Goal: Book appointment/travel/reservation

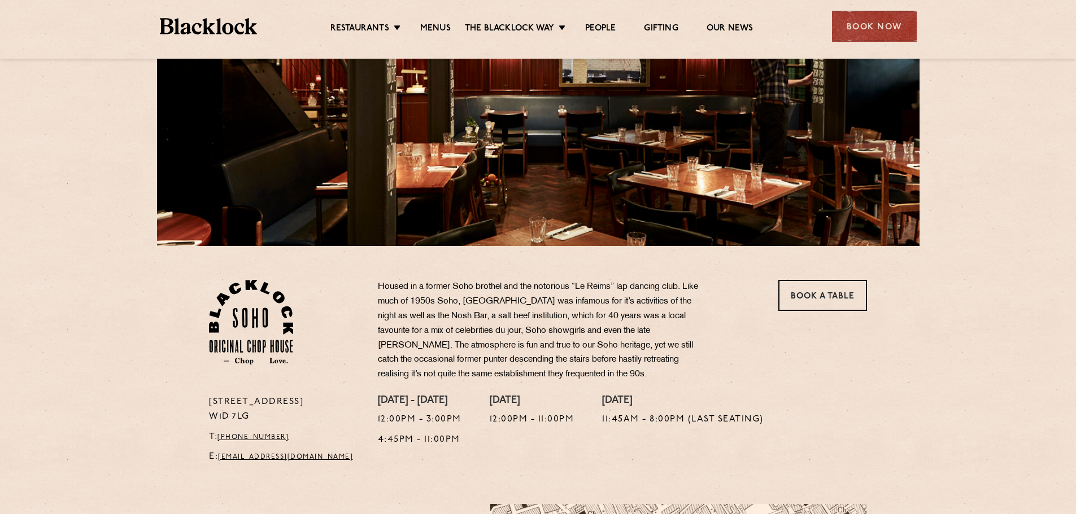
scroll to position [226, 0]
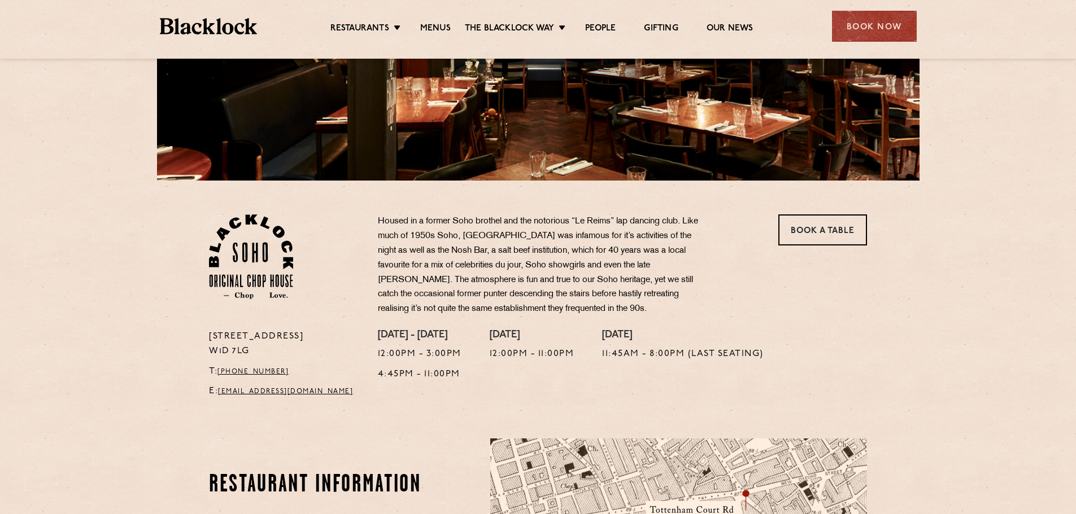
drag, startPoint x: 340, startPoint y: 471, endPoint x: 111, endPoint y: 404, distance: 239.4
click at [111, 404] on section "24 Great Windmill Street W1D 7LG T: +44 20 3441 6996 E: soho@theblacklock.com H…" at bounding box center [538, 293] width 1076 height 224
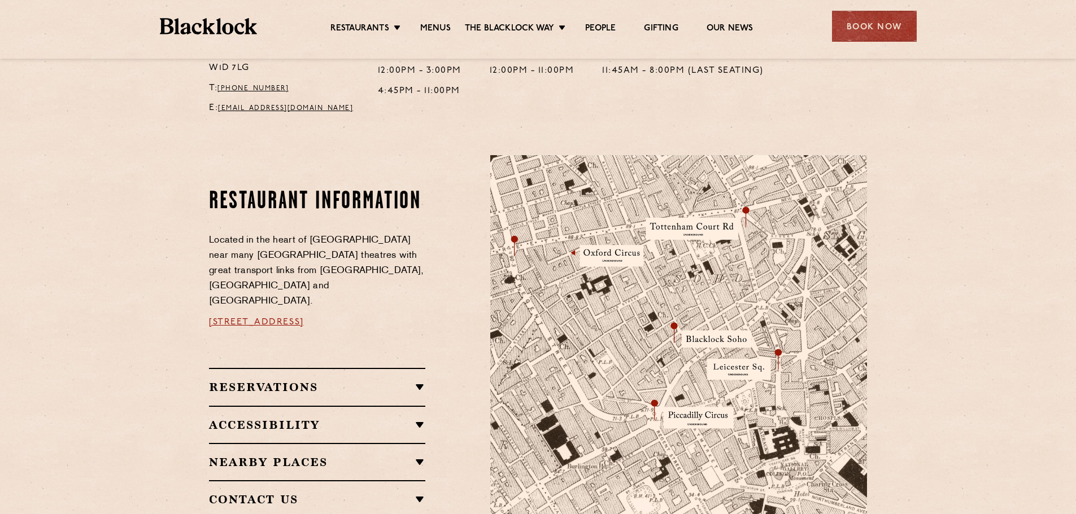
scroll to position [565, 0]
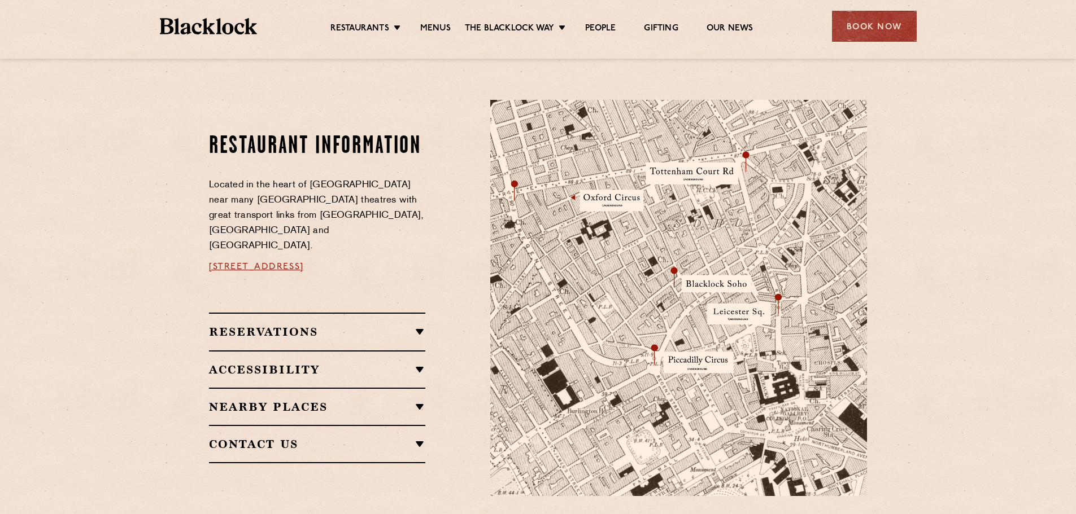
click at [364, 325] on h2 "Reservations" at bounding box center [317, 332] width 216 height 14
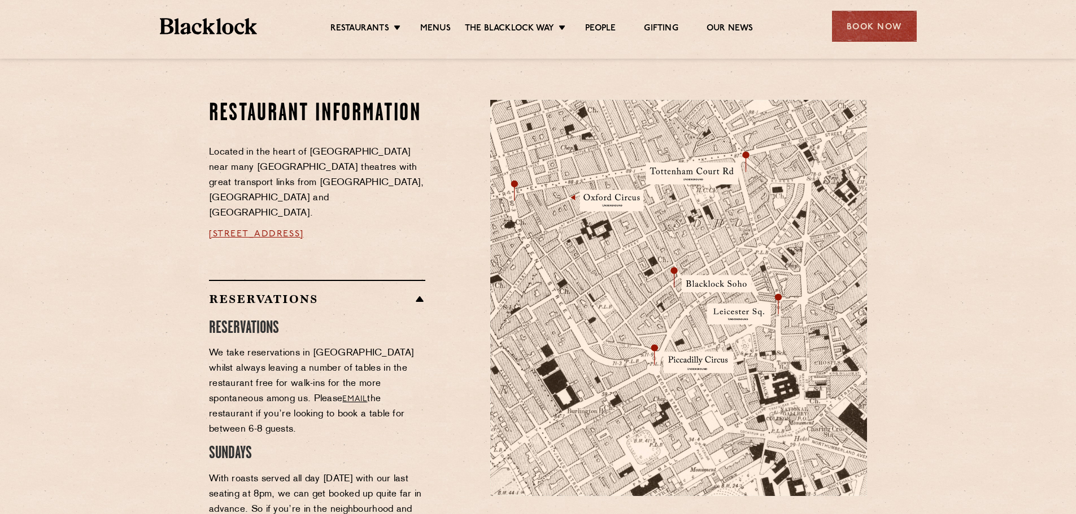
scroll to position [508, 0]
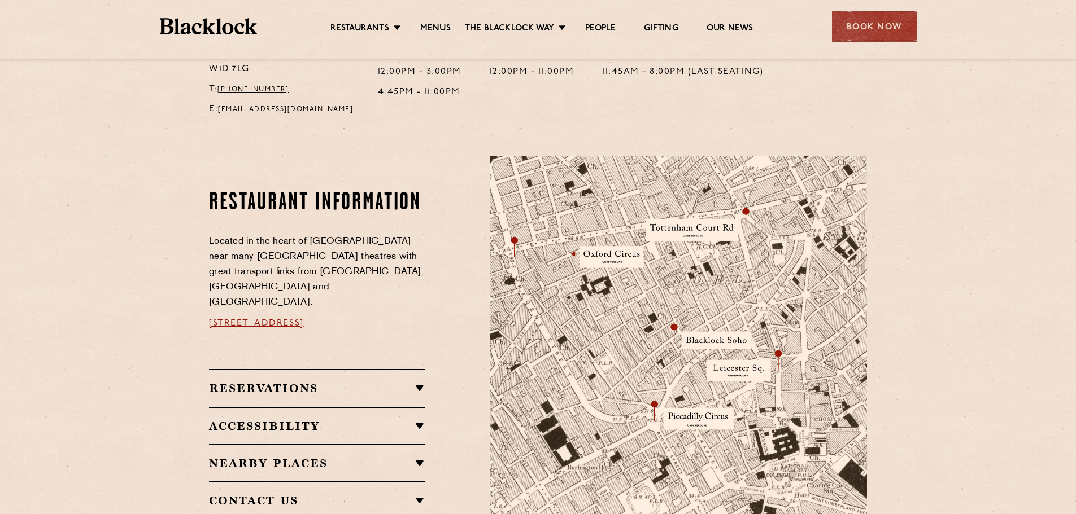
click at [396, 383] on div "Reservations RESERVATIONS We take reservations in Soho whilst always leaving a …" at bounding box center [317, 387] width 216 height 37
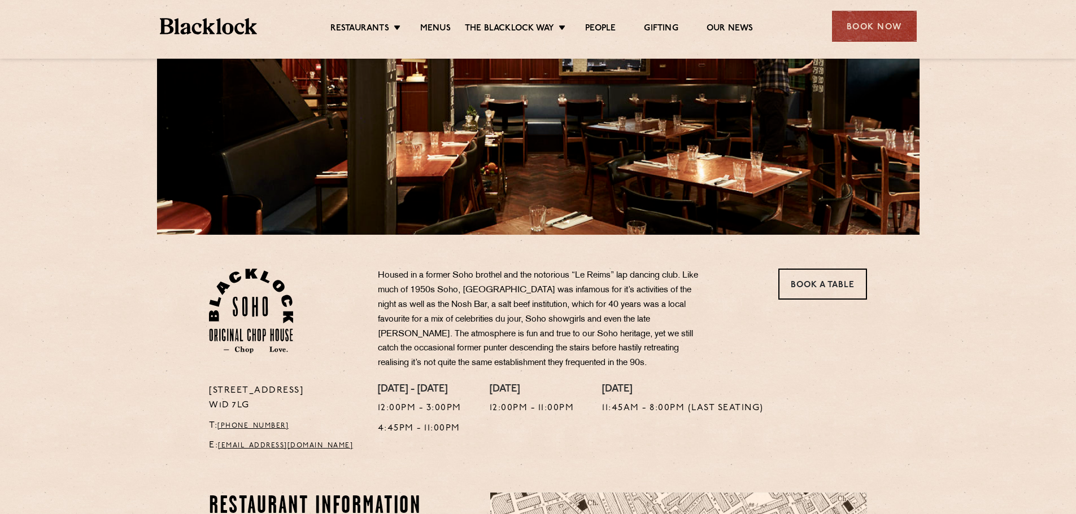
scroll to position [169, 0]
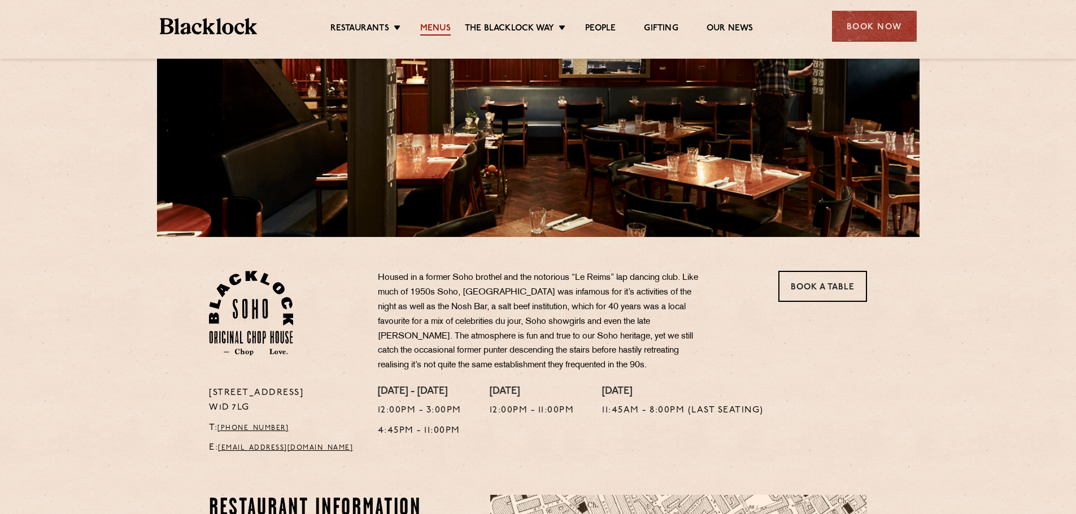
click at [435, 29] on link "Menus" at bounding box center [435, 29] width 30 height 12
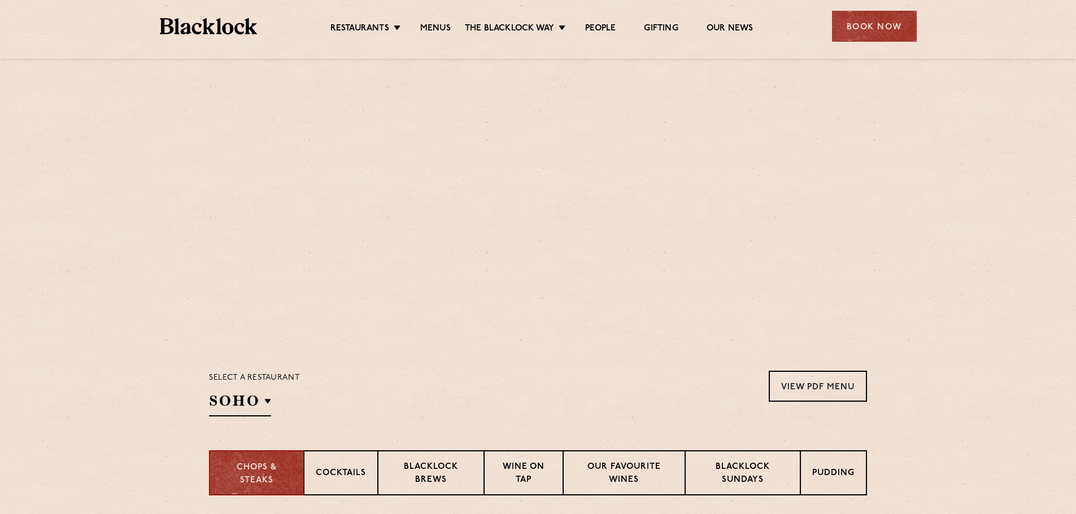
scroll to position [226, 0]
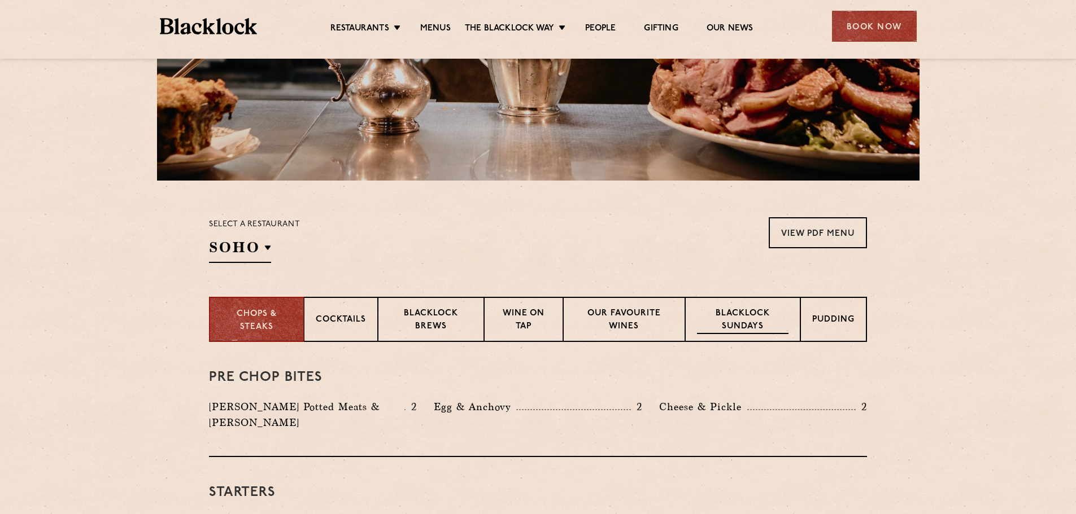
click at [736, 321] on p "Blacklock Sundays" at bounding box center [742, 321] width 91 height 27
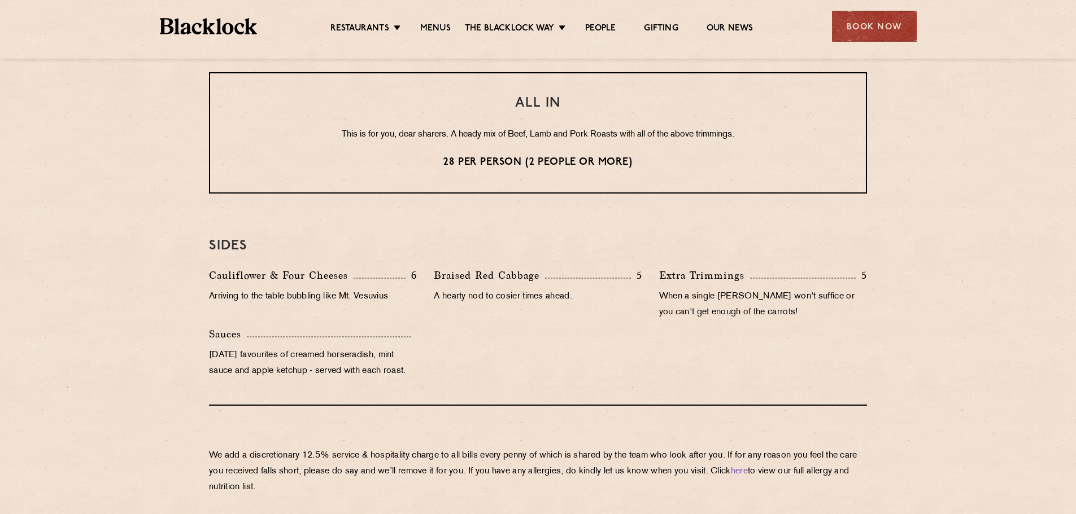
scroll to position [850, 0]
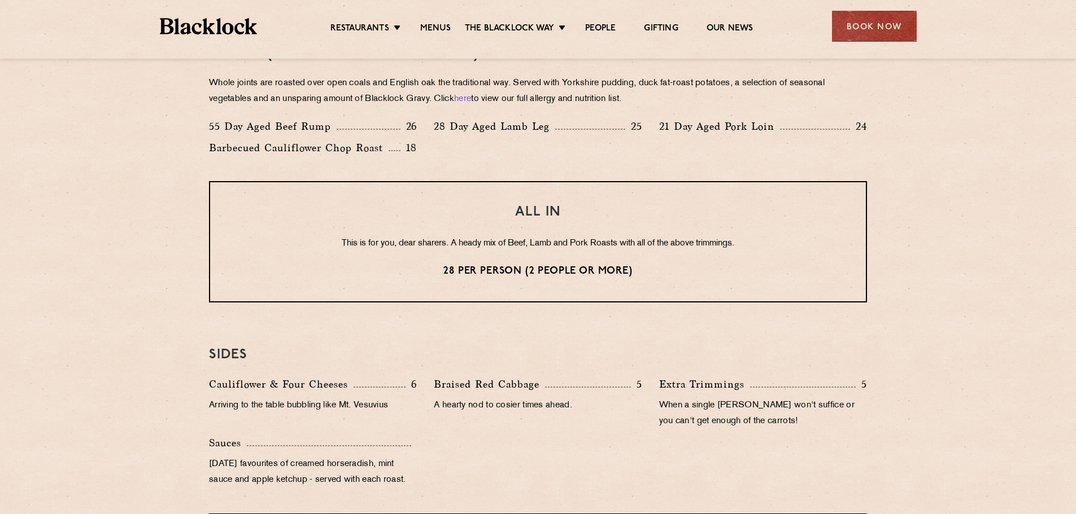
drag, startPoint x: 220, startPoint y: 267, endPoint x: 180, endPoint y: 230, distance: 54.7
click at [180, 230] on section "Eye openers If you had a big Saturday or need a little booster to kickstart you…" at bounding box center [538, 177] width 1076 height 919
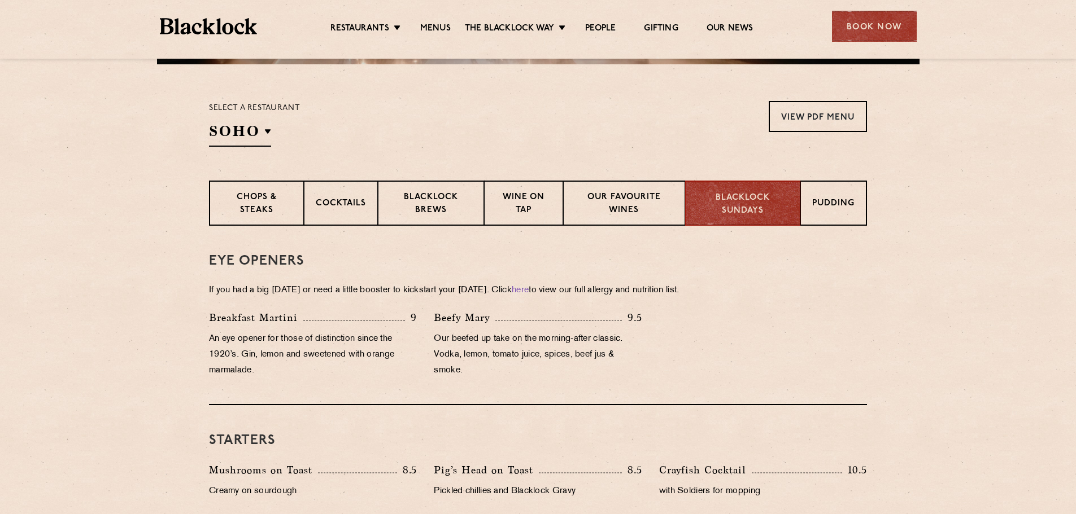
scroll to position [342, 0]
click at [265, 195] on p "Chops & Steaks" at bounding box center [256, 205] width 71 height 27
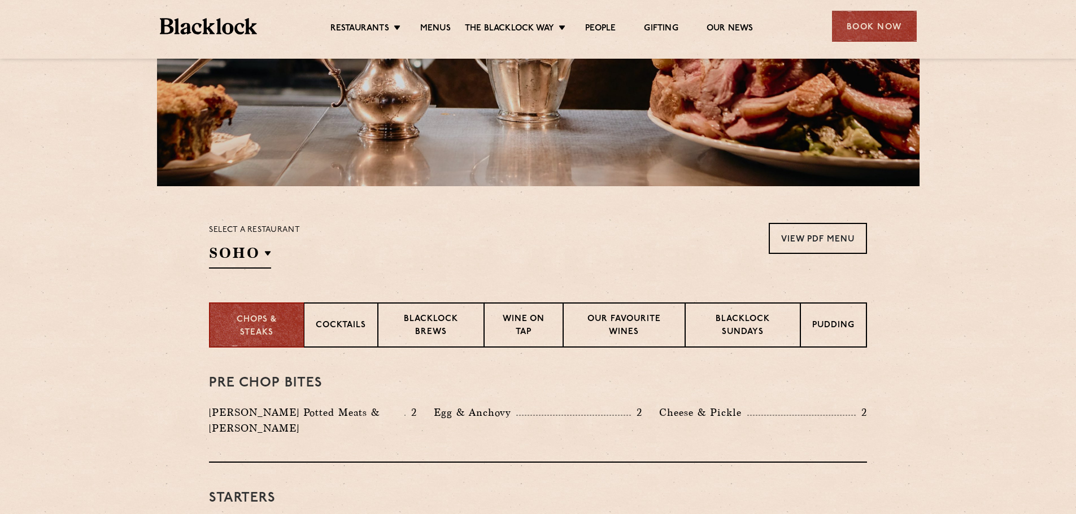
scroll to position [172, 0]
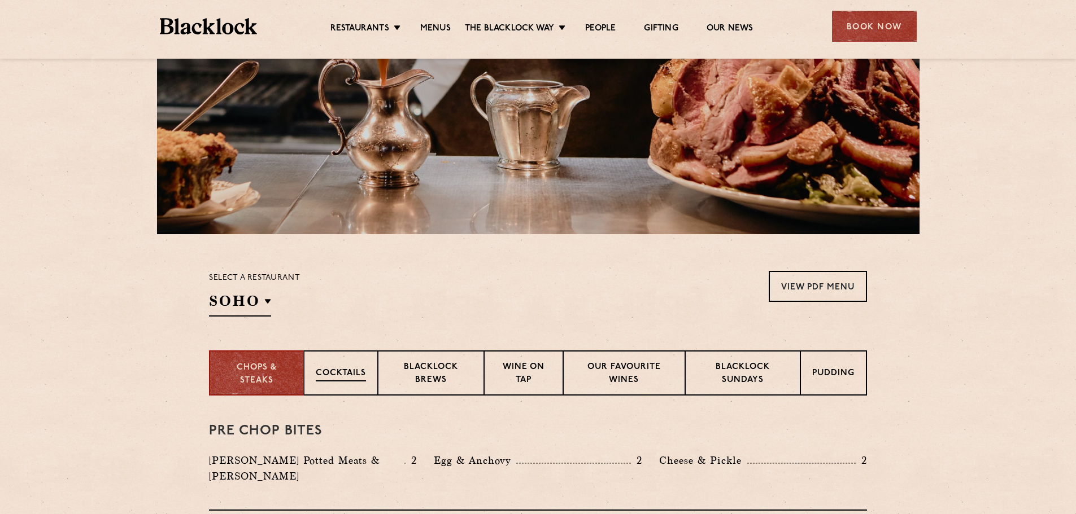
click at [348, 366] on div "Cocktails" at bounding box center [341, 373] width 74 height 45
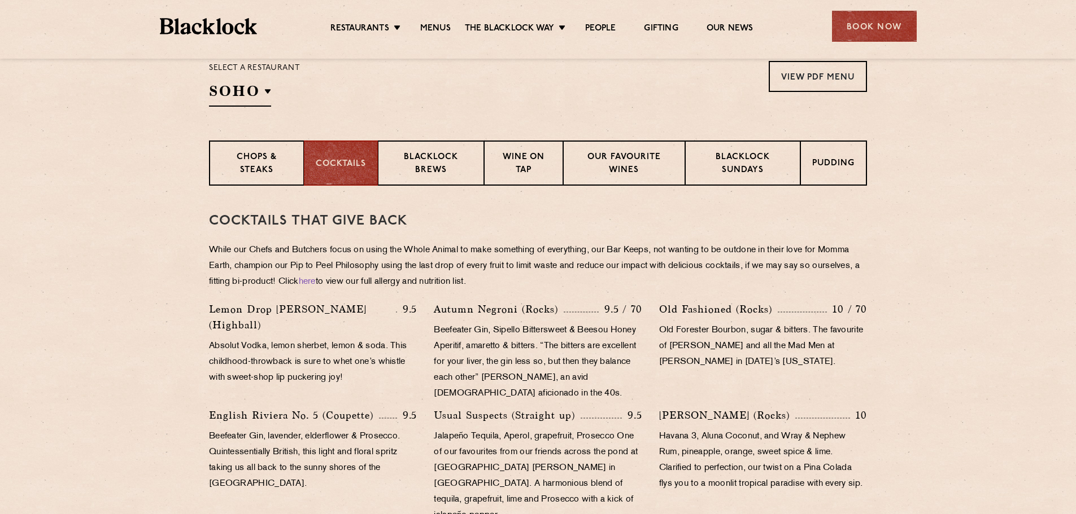
scroll to position [370, 0]
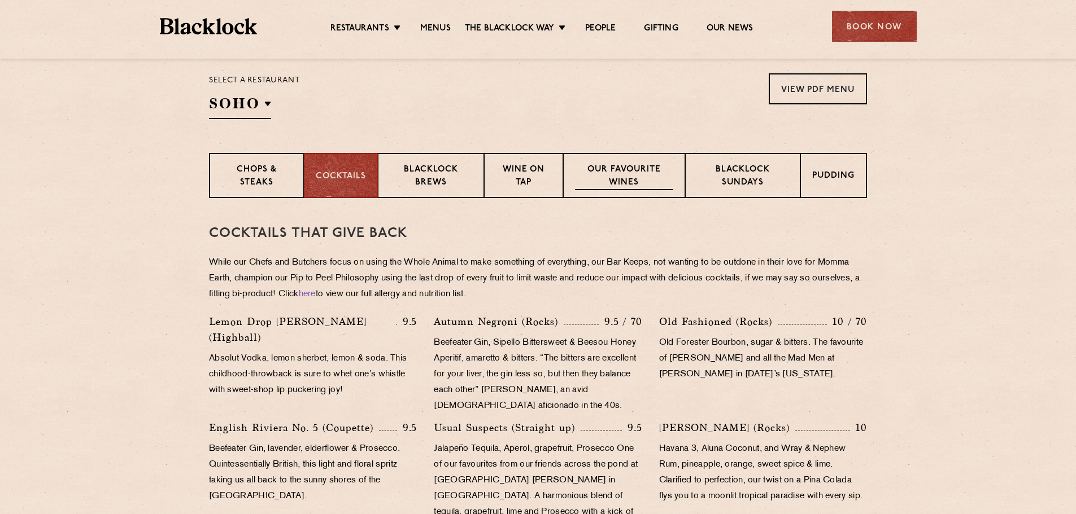
click at [607, 164] on p "Our favourite wines" at bounding box center [624, 177] width 98 height 27
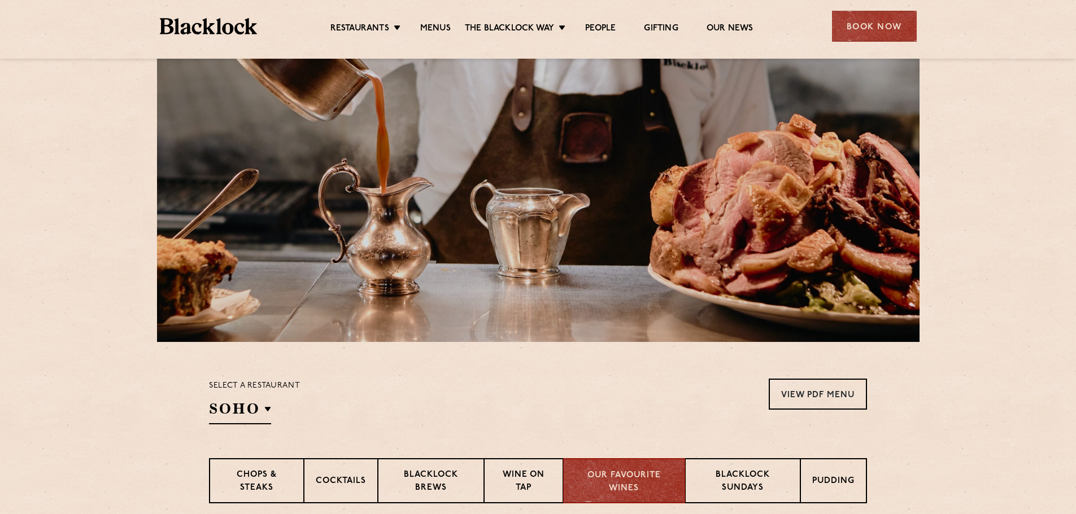
scroll to position [169, 0]
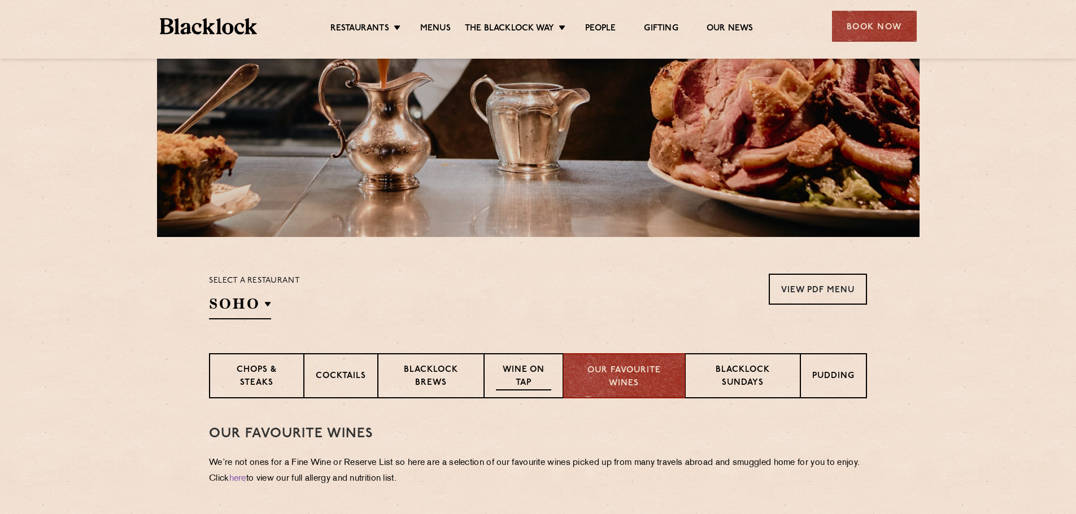
click at [523, 377] on p "Wine on Tap" at bounding box center [523, 377] width 55 height 27
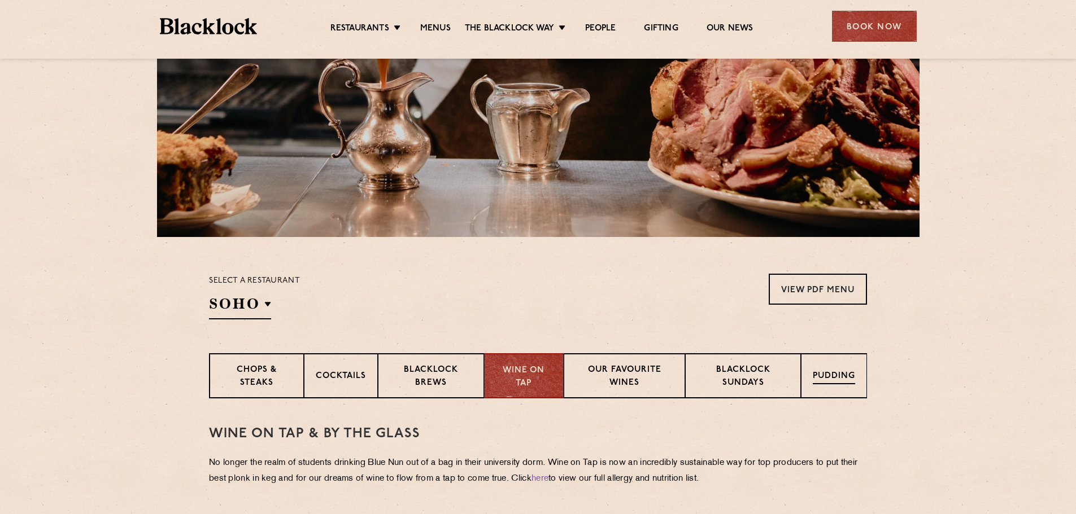
click at [830, 374] on p "Pudding" at bounding box center [833, 377] width 42 height 14
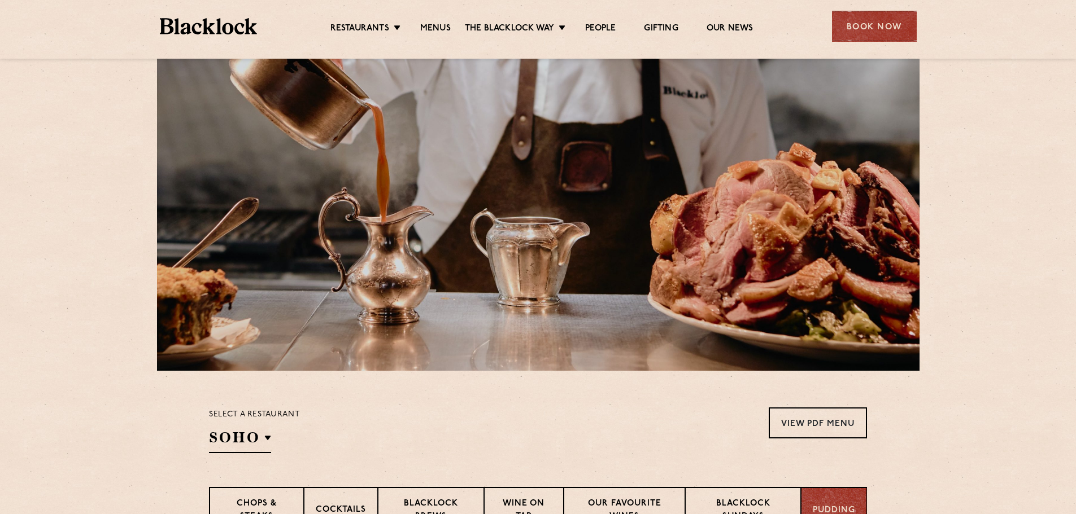
scroll to position [0, 0]
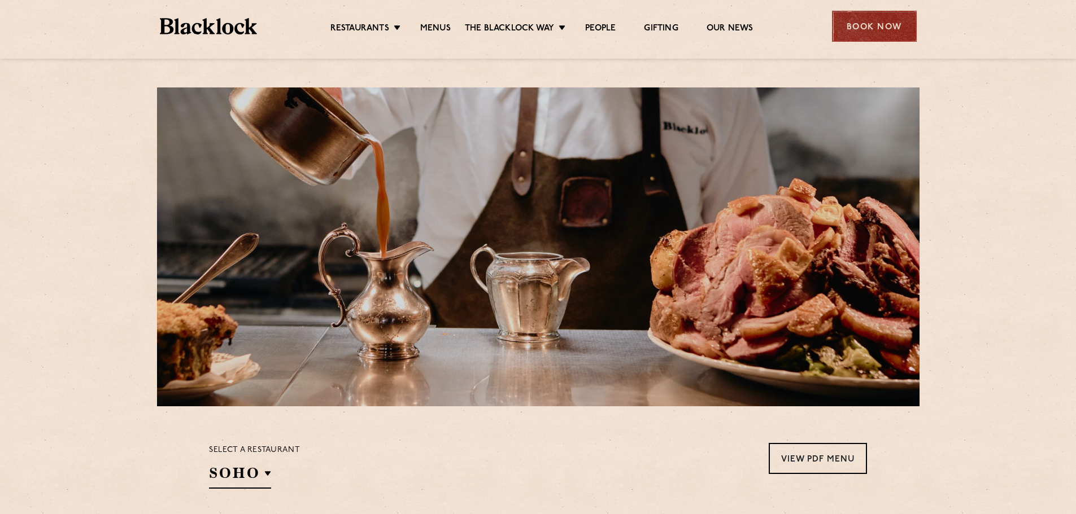
click at [867, 28] on div "Book Now" at bounding box center [874, 26] width 85 height 31
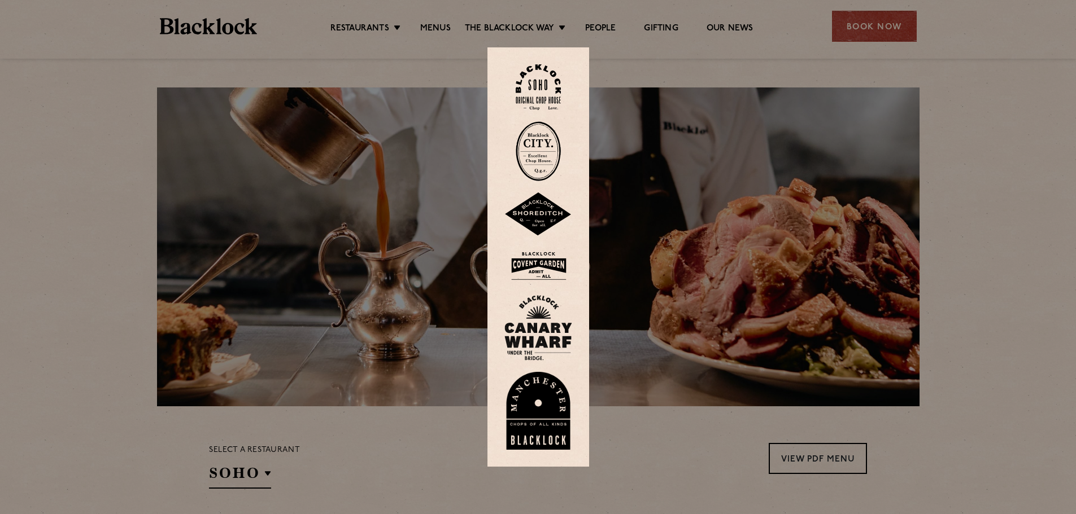
click at [535, 91] on img at bounding box center [537, 87] width 45 height 46
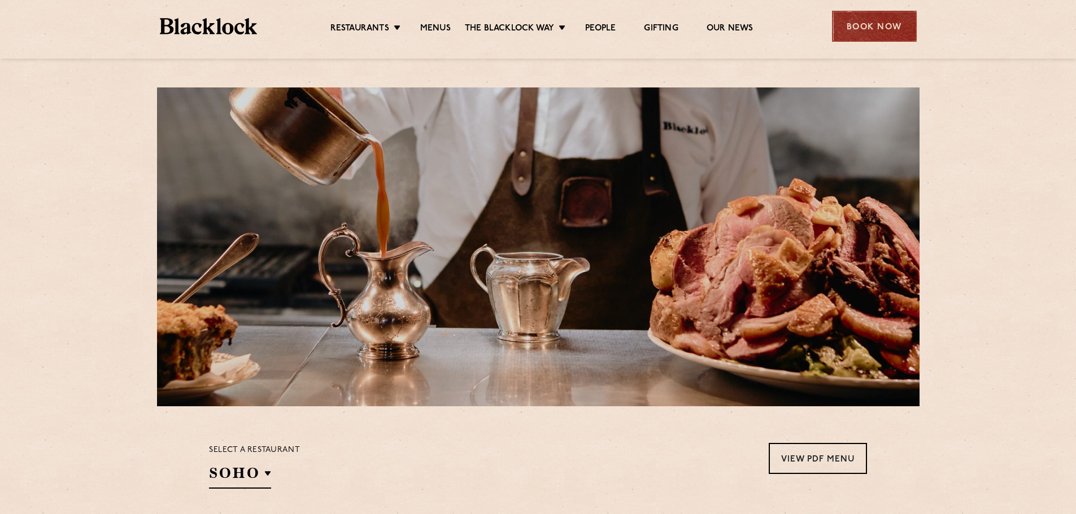
click at [896, 22] on div "Book Now" at bounding box center [874, 26] width 85 height 31
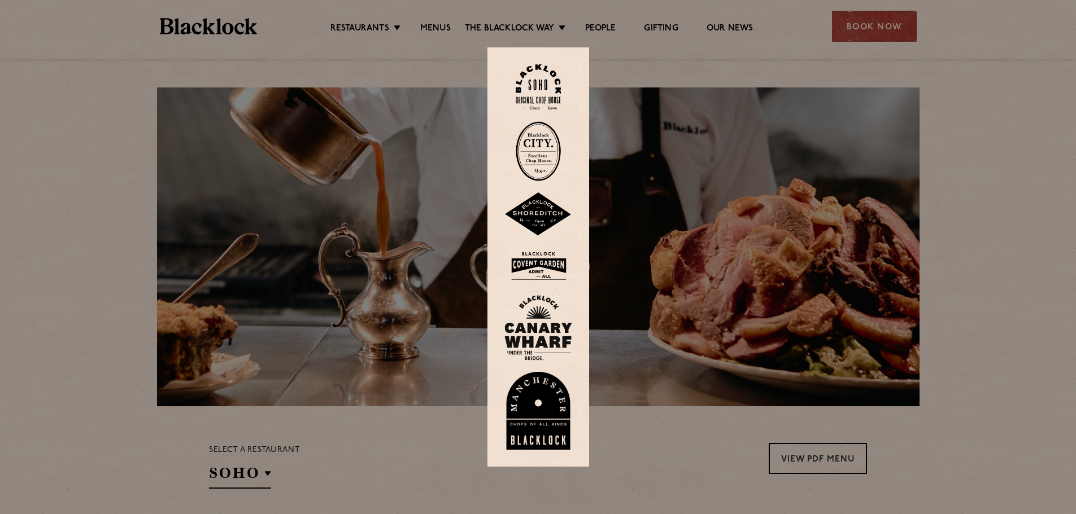
click at [549, 266] on img at bounding box center [538, 266] width 68 height 37
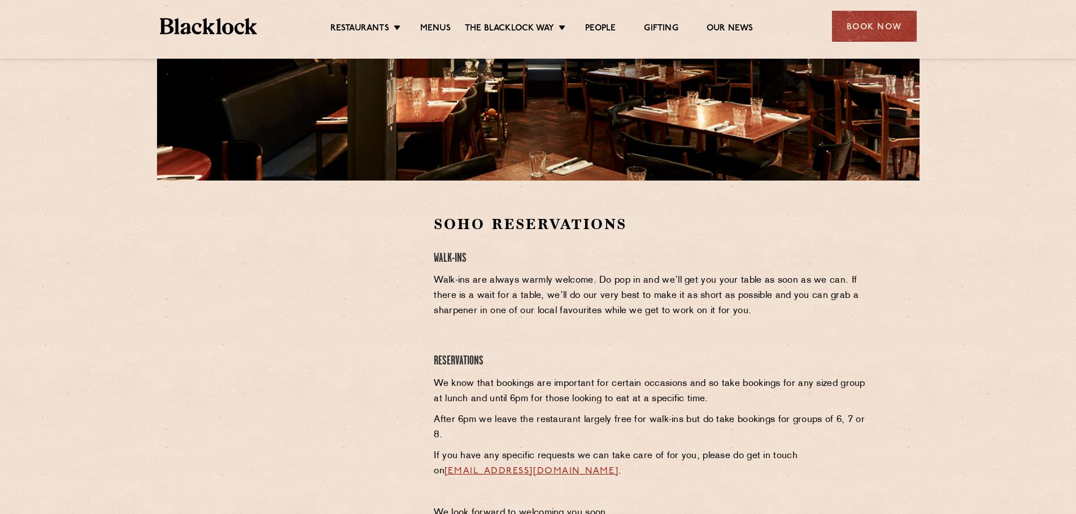
scroll to position [56, 0]
